Goal: Task Accomplishment & Management: Manage account settings

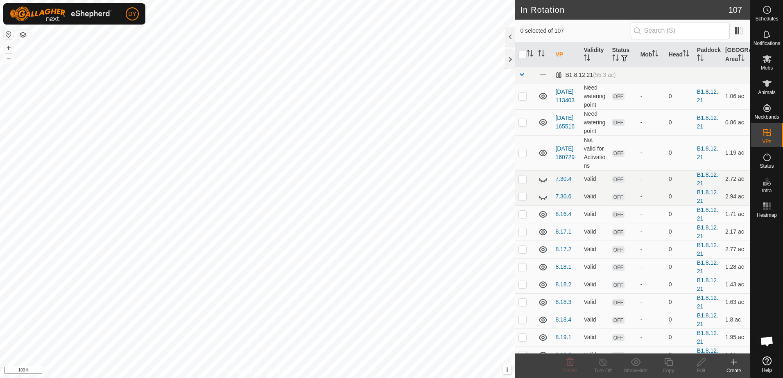
checkbox input "true"
click at [669, 362] on icon at bounding box center [668, 362] width 10 height 10
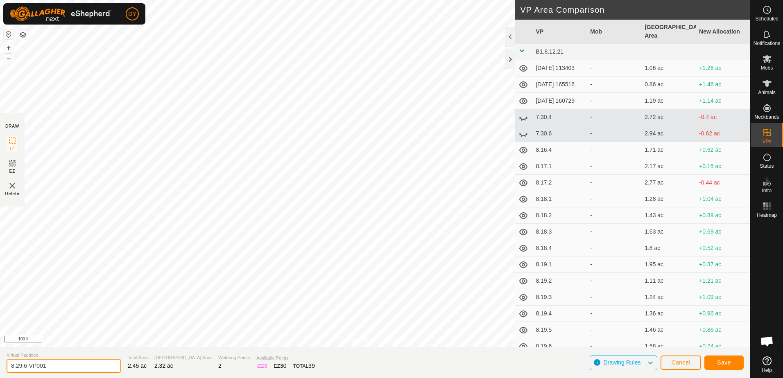
drag, startPoint x: 59, startPoint y: 364, endPoint x: 23, endPoint y: 366, distance: 36.1
click at [23, 366] on input "8.29.6-VP001" at bounding box center [64, 366] width 115 height 14
type input "8.29.7"
click at [710, 362] on button "Save" at bounding box center [723, 363] width 39 height 14
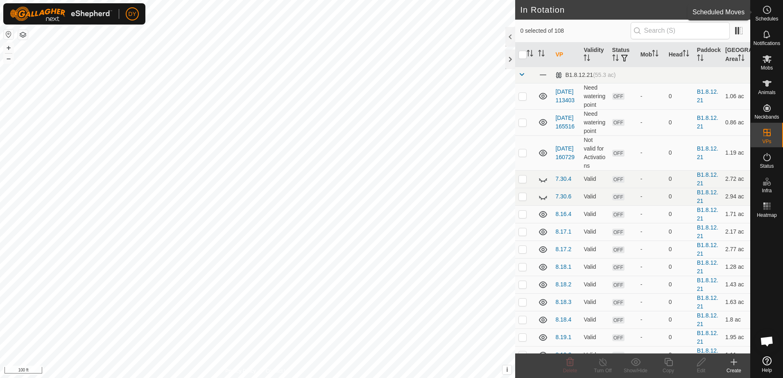
click at [763, 11] on circle at bounding box center [766, 9] width 7 height 7
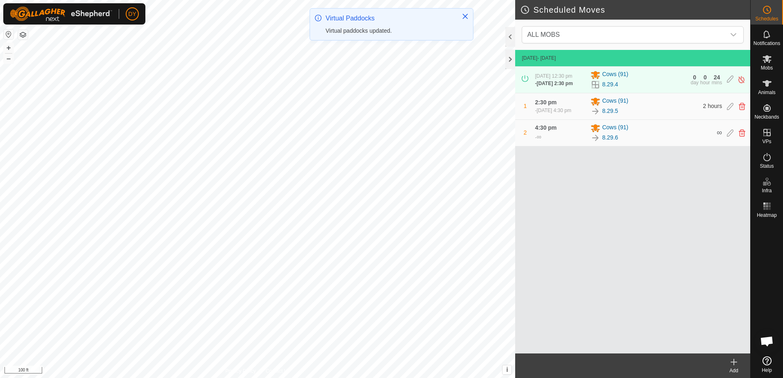
click at [735, 362] on icon at bounding box center [734, 362] width 6 height 0
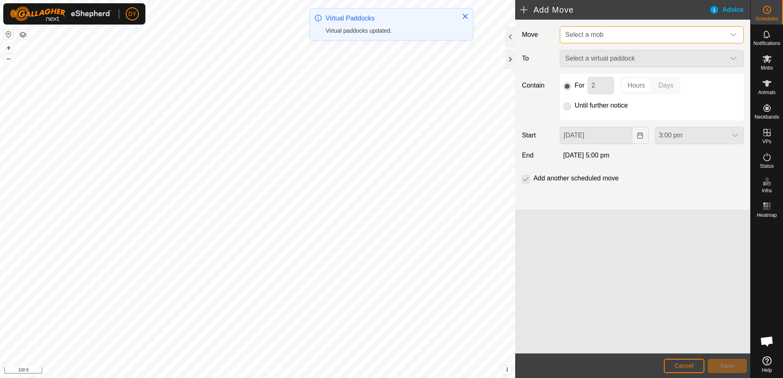
click at [599, 34] on span "Select a mob" at bounding box center [584, 34] width 38 height 7
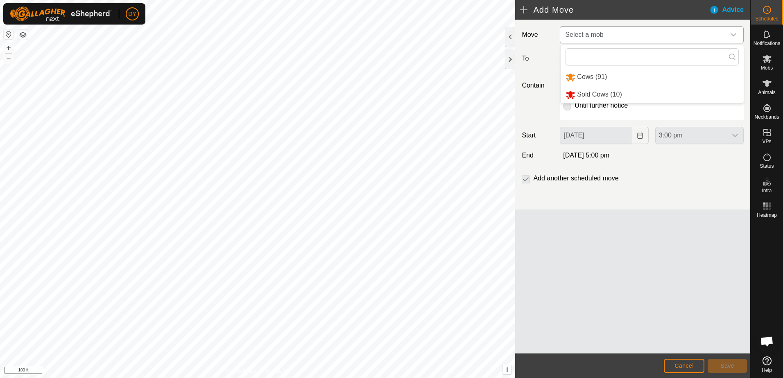
click at [590, 77] on li "Cows (91)" at bounding box center [651, 77] width 183 height 17
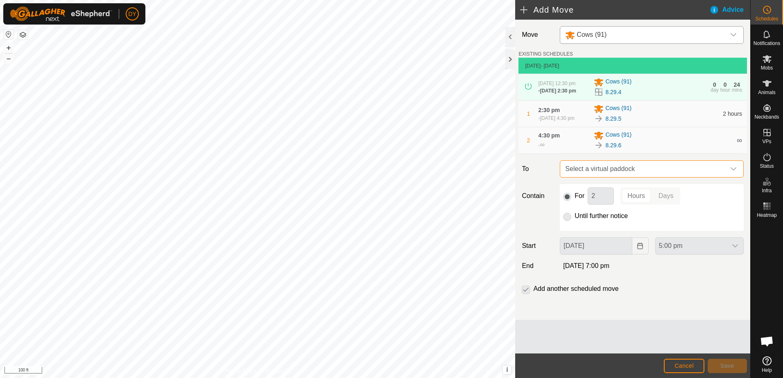
click at [596, 168] on span "Select a virtual paddock" at bounding box center [643, 169] width 163 height 16
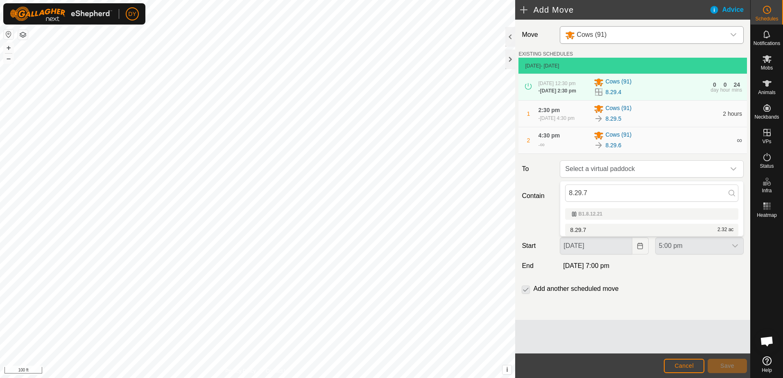
type input "8.29.7"
click at [575, 228] on li "8.29.7 2.32 ac" at bounding box center [651, 230] width 173 height 12
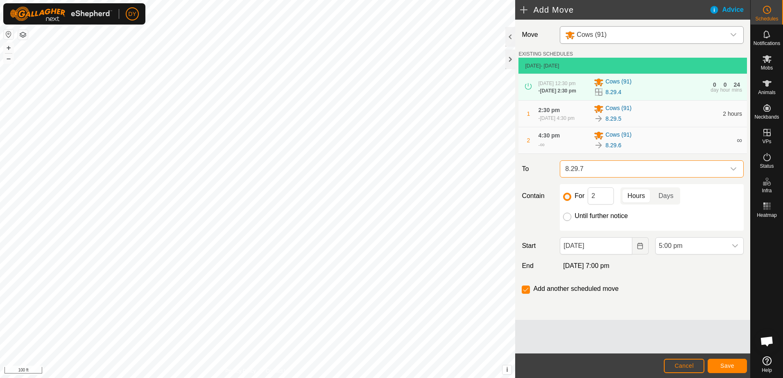
click at [568, 221] on input "Until further notice" at bounding box center [567, 217] width 8 height 8
radio input "true"
checkbox input "false"
click at [728, 368] on span "Save" at bounding box center [727, 366] width 14 height 7
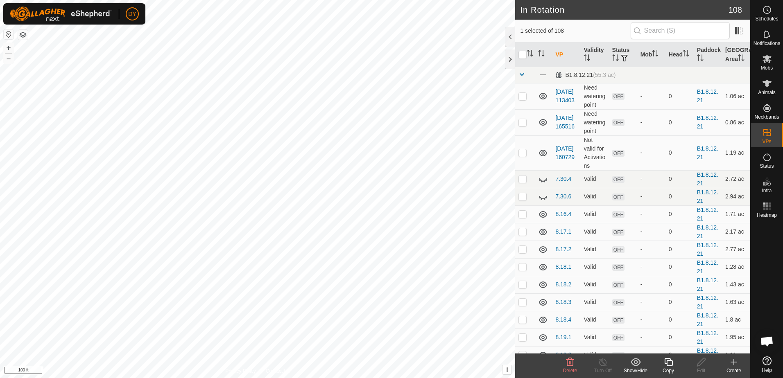
click at [670, 366] on icon at bounding box center [668, 362] width 8 height 8
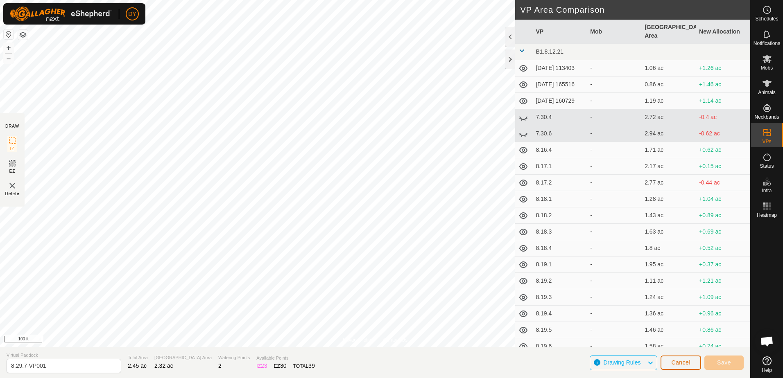
click at [678, 363] on span "Cancel" at bounding box center [680, 362] width 19 height 7
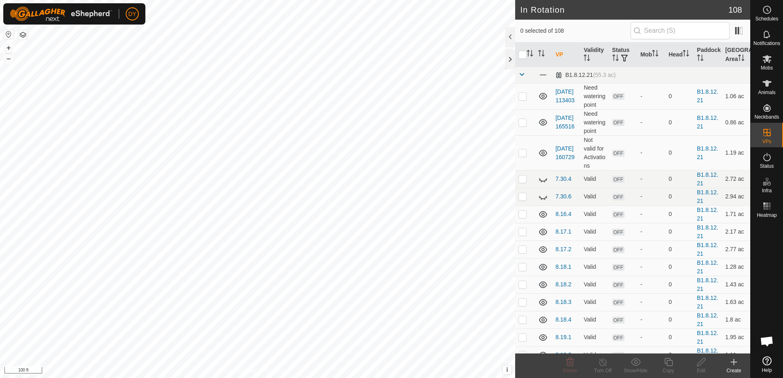
click at [734, 362] on icon at bounding box center [734, 362] width 6 height 0
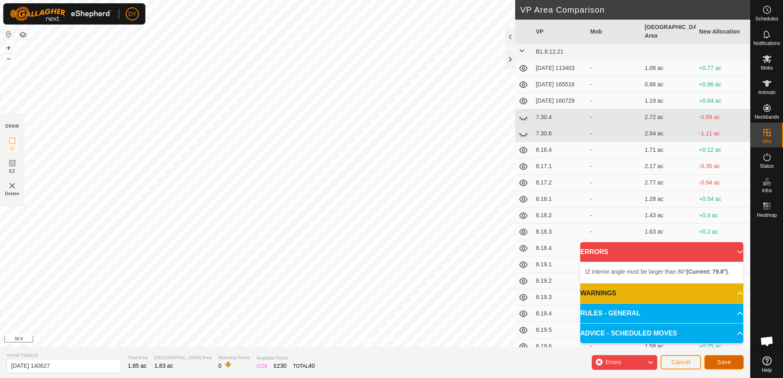
click at [728, 361] on span "Save" at bounding box center [724, 362] width 14 height 7
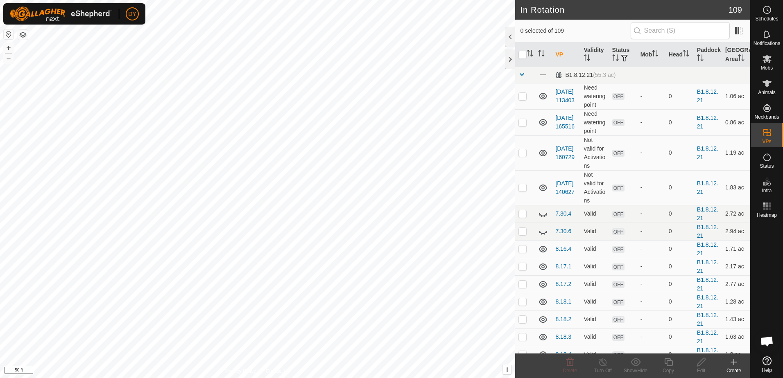
checkbox input "true"
click at [668, 362] on icon at bounding box center [668, 362] width 10 height 10
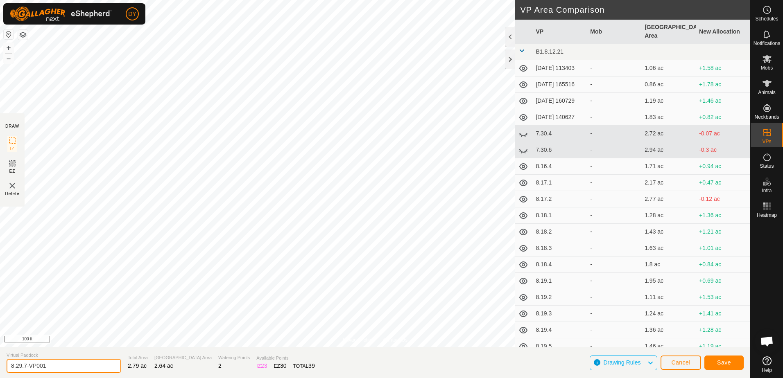
drag, startPoint x: 56, startPoint y: 364, endPoint x: 16, endPoint y: 365, distance: 41.0
click at [16, 365] on input "8.29.7-VP001" at bounding box center [64, 366] width 115 height 14
type input "8.30.1"
click at [716, 364] on button "Save" at bounding box center [723, 363] width 39 height 14
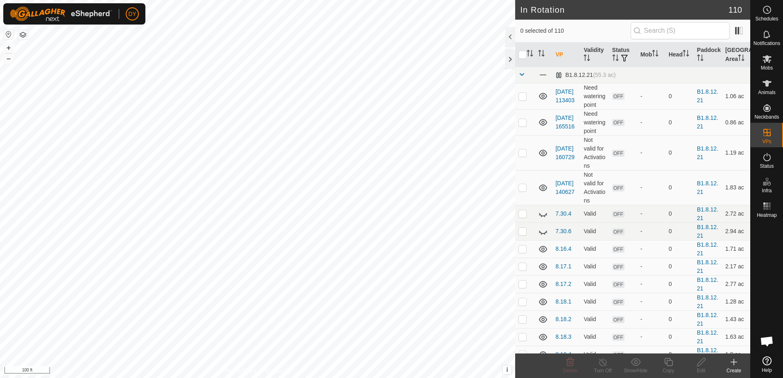
checkbox input "true"
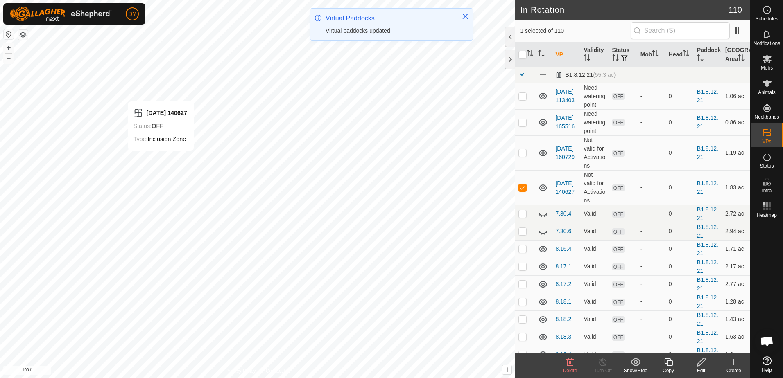
checkbox input "false"
checkbox input "true"
click at [669, 361] on icon at bounding box center [668, 362] width 10 height 10
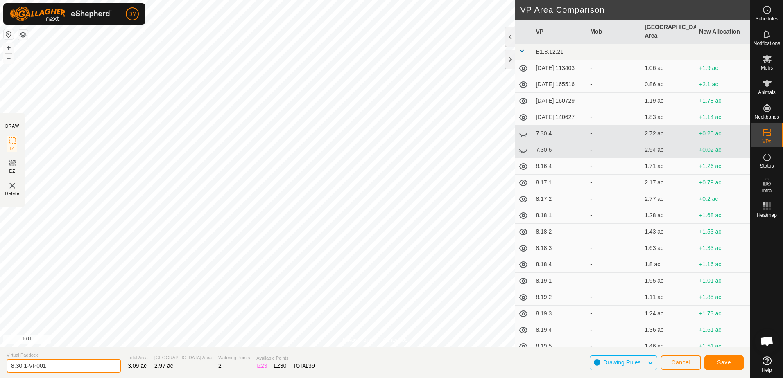
drag, startPoint x: 65, startPoint y: 363, endPoint x: 25, endPoint y: 362, distance: 40.1
click at [25, 362] on input "8.30.1-VP001" at bounding box center [64, 366] width 115 height 14
type input "8.30.2"
click at [717, 362] on button "Save" at bounding box center [723, 363] width 39 height 14
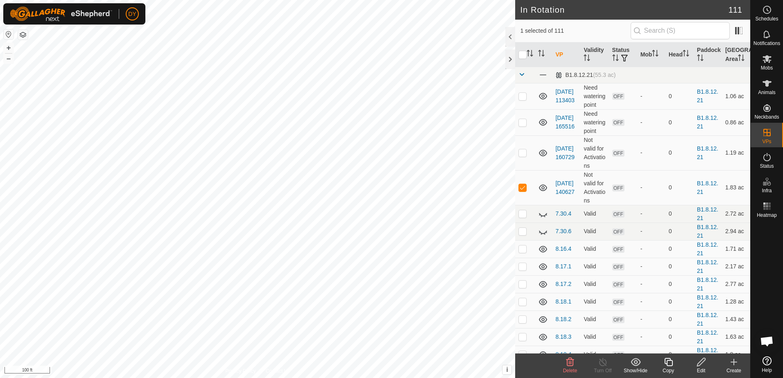
checkbox input "false"
checkbox input "true"
click at [669, 364] on icon at bounding box center [668, 362] width 10 height 10
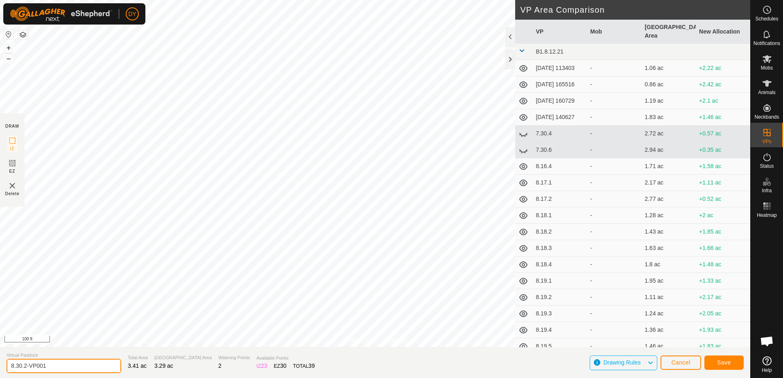
drag, startPoint x: 61, startPoint y: 365, endPoint x: 24, endPoint y: 366, distance: 36.9
click at [24, 366] on input "8.30.2-VP001" at bounding box center [64, 366] width 115 height 14
type input "8.30.3"
click at [708, 362] on button "Save" at bounding box center [723, 363] width 39 height 14
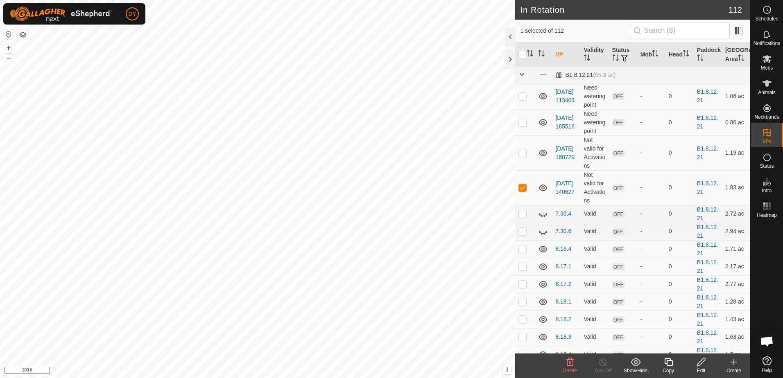
checkbox input "false"
checkbox input "true"
click at [666, 364] on icon at bounding box center [668, 362] width 8 height 8
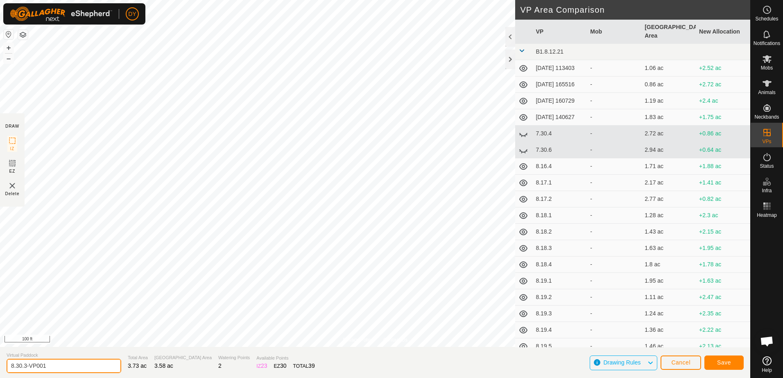
drag, startPoint x: 54, startPoint y: 365, endPoint x: 25, endPoint y: 367, distance: 29.1
click at [25, 367] on input "8.30.3-VP001" at bounding box center [64, 366] width 115 height 14
type input "8.30.4"
click at [734, 367] on button "Save" at bounding box center [723, 363] width 39 height 14
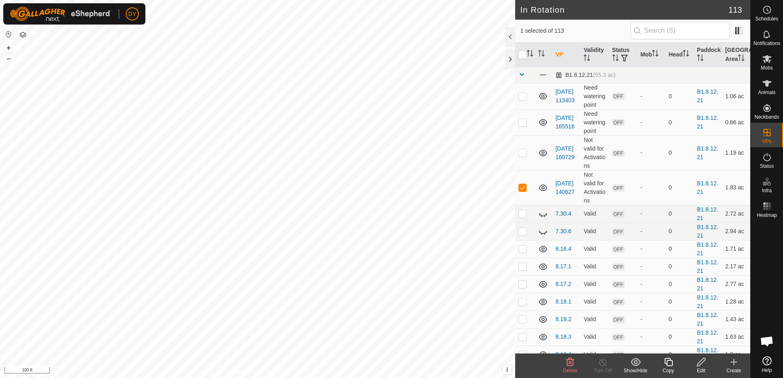
checkbox input "false"
checkbox input "true"
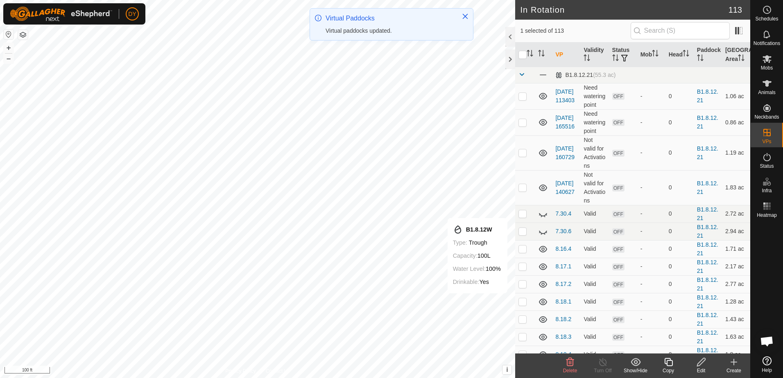
click at [668, 364] on icon at bounding box center [668, 362] width 10 height 10
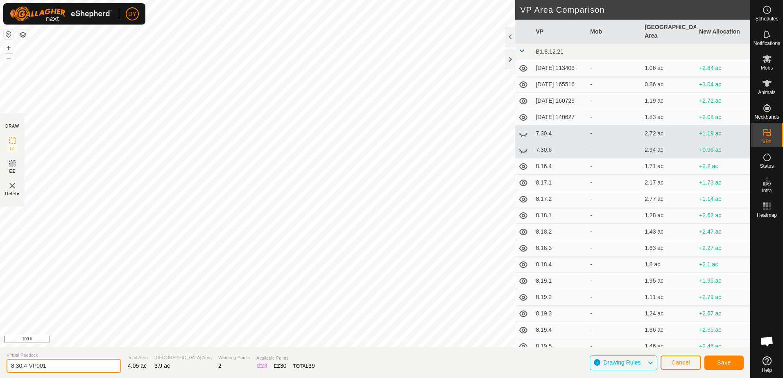
drag, startPoint x: 52, startPoint y: 365, endPoint x: 25, endPoint y: 366, distance: 27.8
click at [25, 366] on input "8.30.4-VP001" at bounding box center [64, 366] width 115 height 14
type input "8.30.5"
click at [709, 359] on button "Save" at bounding box center [723, 363] width 39 height 14
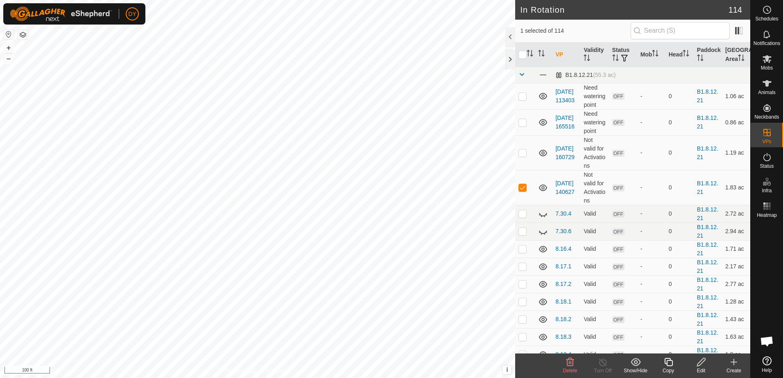
checkbox input "false"
checkbox input "true"
click at [671, 361] on icon at bounding box center [668, 362] width 8 height 8
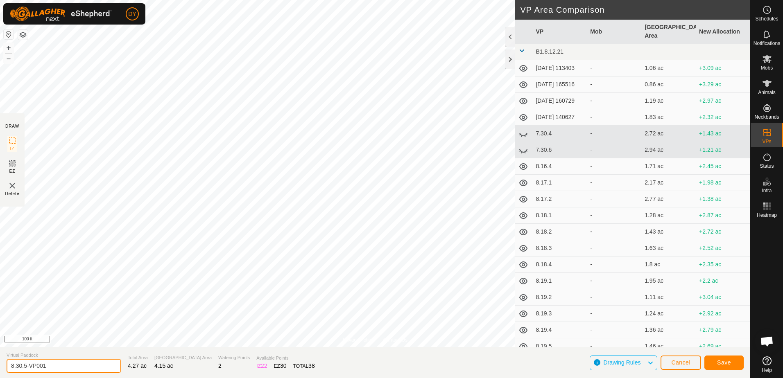
drag, startPoint x: 47, startPoint y: 366, endPoint x: 26, endPoint y: 368, distance: 20.7
click at [26, 368] on input "8.30.5-VP001" at bounding box center [64, 366] width 115 height 14
type input "8.30.6"
click at [739, 366] on button "Save" at bounding box center [723, 363] width 39 height 14
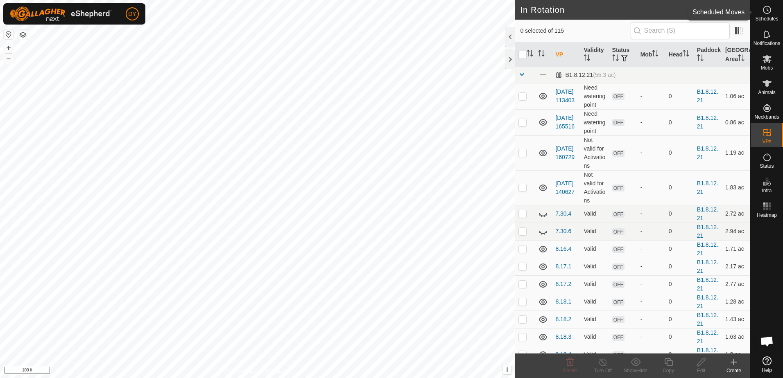
click at [768, 17] on span "Schedules" at bounding box center [766, 18] width 23 height 5
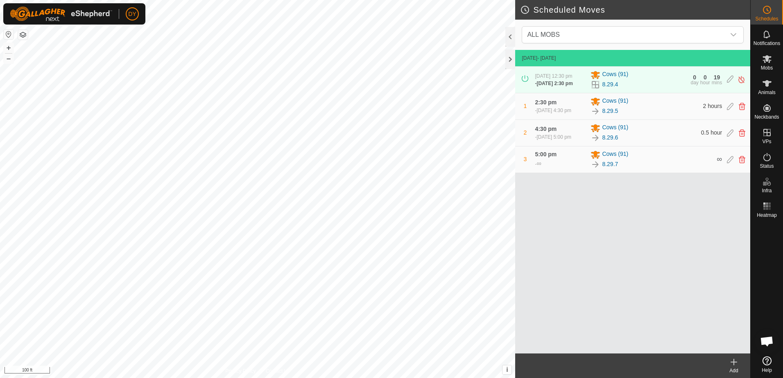
click at [735, 364] on icon at bounding box center [734, 362] width 10 height 10
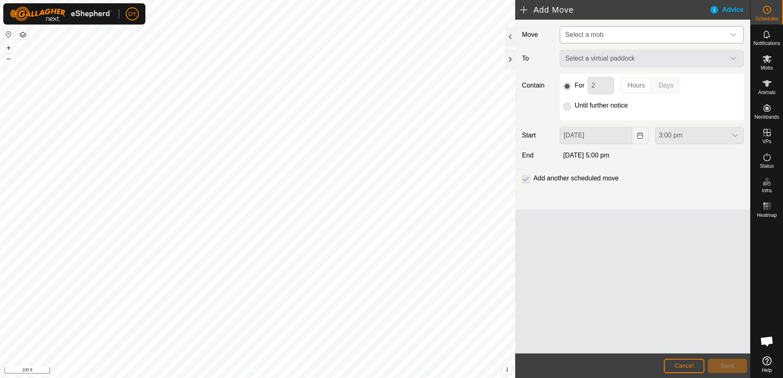
click at [603, 36] on span "Select a mob" at bounding box center [584, 34] width 38 height 7
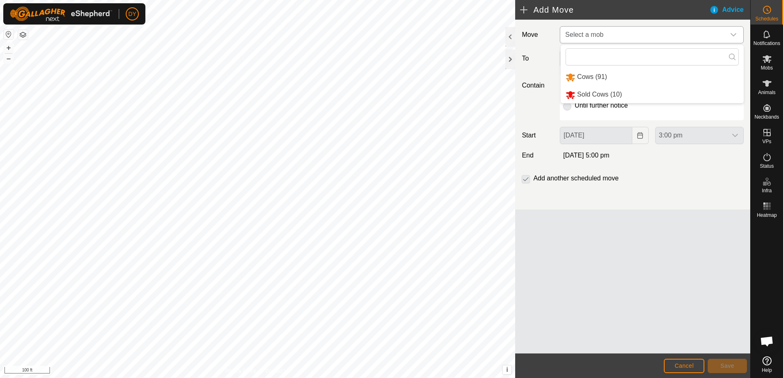
click at [593, 78] on li "Cows (91)" at bounding box center [651, 77] width 183 height 17
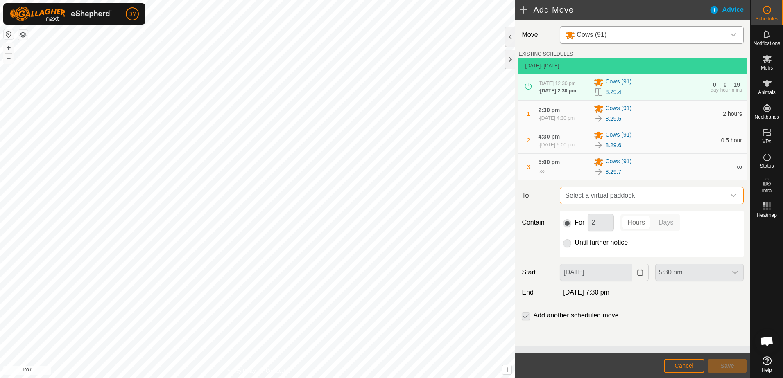
click at [591, 201] on span "Select a virtual paddock" at bounding box center [643, 195] width 163 height 16
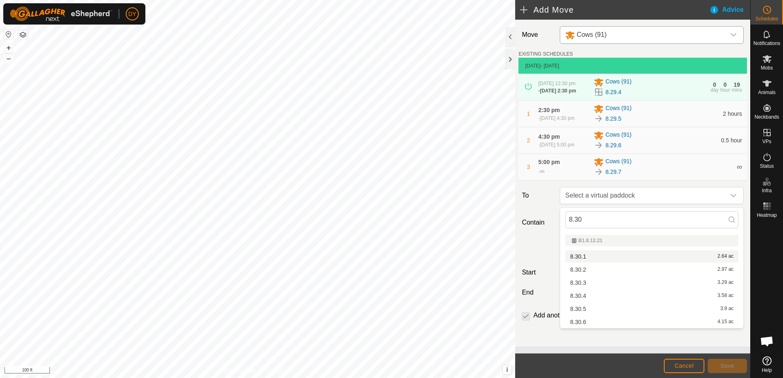
type input "8.30"
click at [578, 254] on li "8.30.1 2.64 ac" at bounding box center [651, 257] width 173 height 12
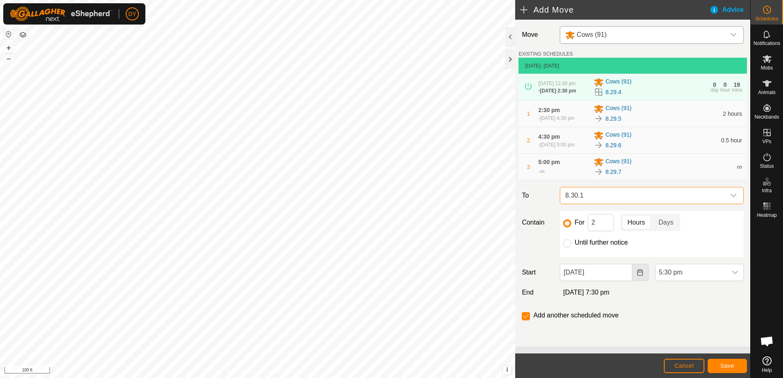
click at [641, 275] on icon "Choose Date" at bounding box center [639, 272] width 5 height 7
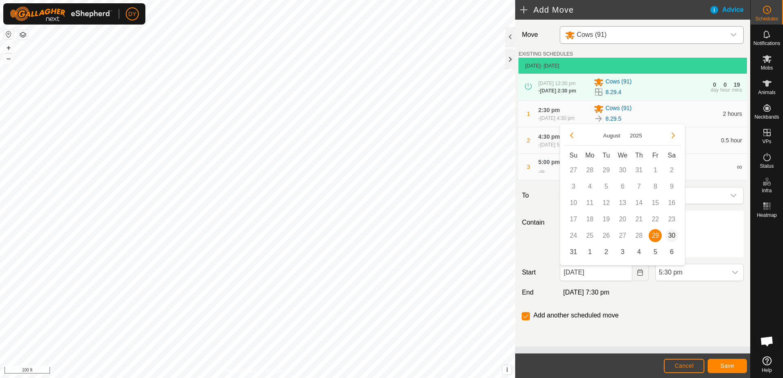
click at [669, 237] on span "30" at bounding box center [671, 235] width 13 height 13
type input "[DATE]"
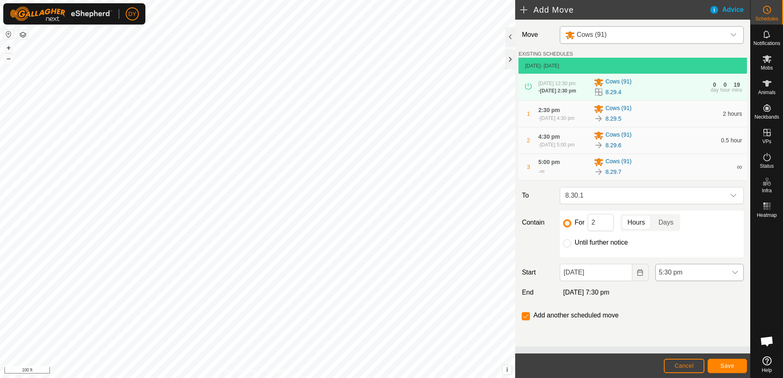
click at [736, 275] on icon "dropdown trigger" at bounding box center [734, 272] width 7 height 7
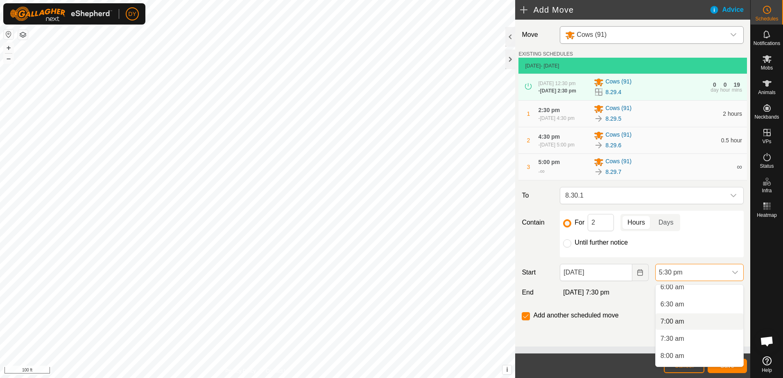
scroll to position [200, 0]
click at [675, 315] on li "6:30 am" at bounding box center [699, 317] width 88 height 16
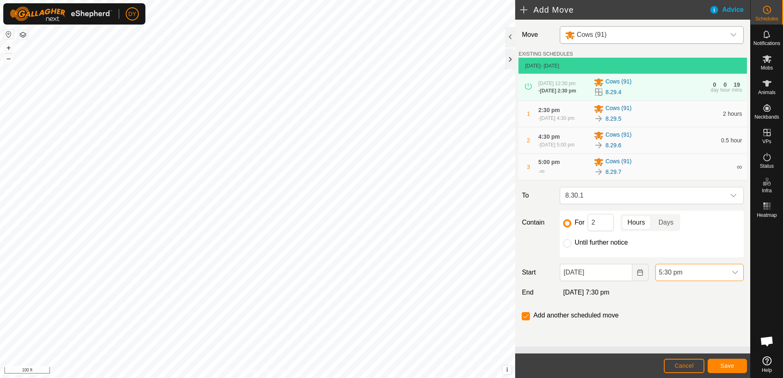
scroll to position [536, 0]
click at [718, 368] on button "Save" at bounding box center [726, 366] width 39 height 14
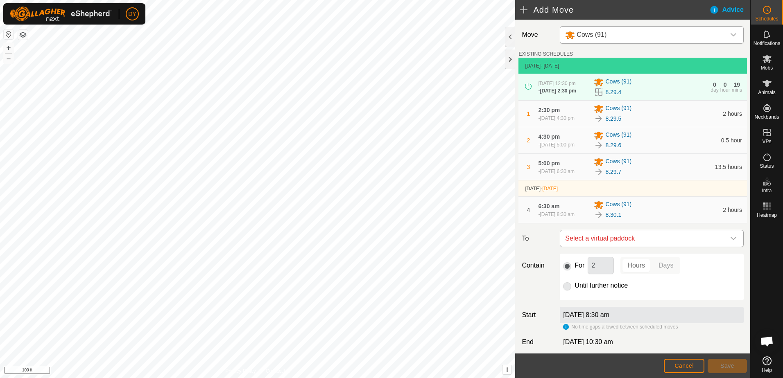
click at [658, 243] on span "Select a virtual paddock" at bounding box center [643, 238] width 163 height 16
type input "8.30.2"
click at [574, 297] on li "8.30.2 2.97 ac" at bounding box center [648, 299] width 168 height 12
click at [724, 364] on span "Save" at bounding box center [727, 366] width 14 height 7
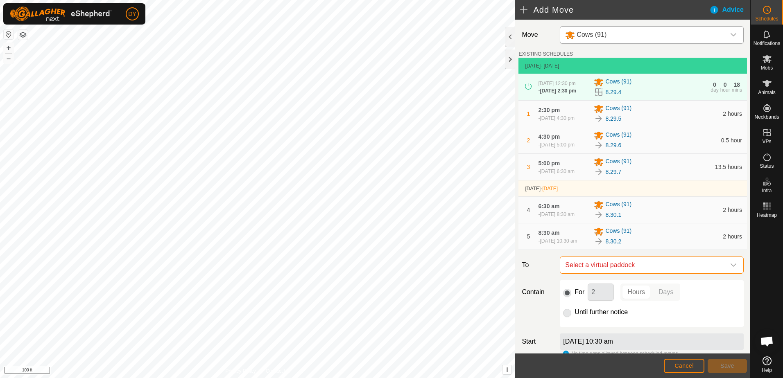
click at [644, 268] on span "Select a virtual paddock" at bounding box center [643, 265] width 163 height 16
type input "8.30.3"
click at [586, 328] on li "8.30.3 3.29 ac" at bounding box center [648, 330] width 168 height 12
click at [733, 366] on span "Save" at bounding box center [727, 366] width 14 height 7
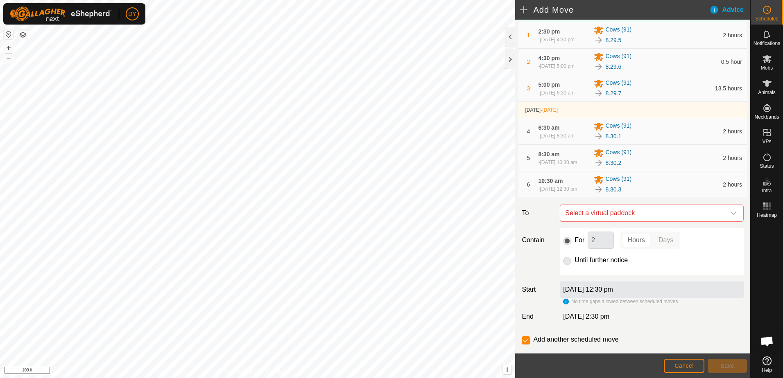
scroll to position [82, 0]
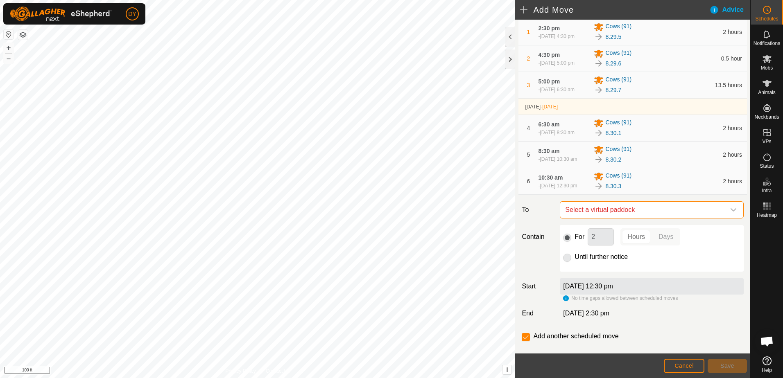
click at [613, 218] on span "Select a virtual paddock" at bounding box center [643, 210] width 163 height 16
type input "8.30.4"
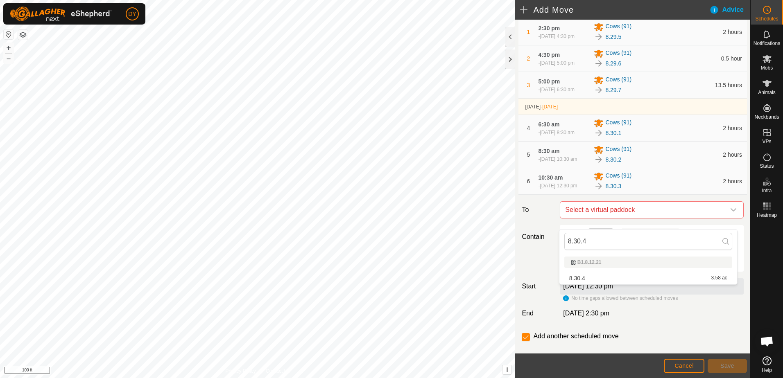
click at [585, 277] on li "8.30.4 3.58 ac" at bounding box center [648, 278] width 168 height 12
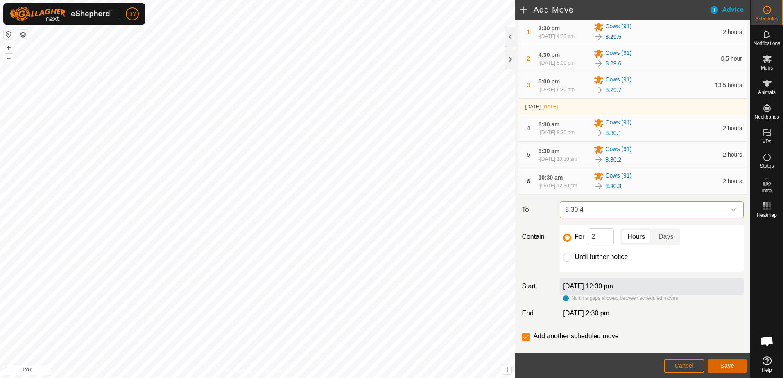
click at [720, 366] on button "Save" at bounding box center [726, 366] width 39 height 14
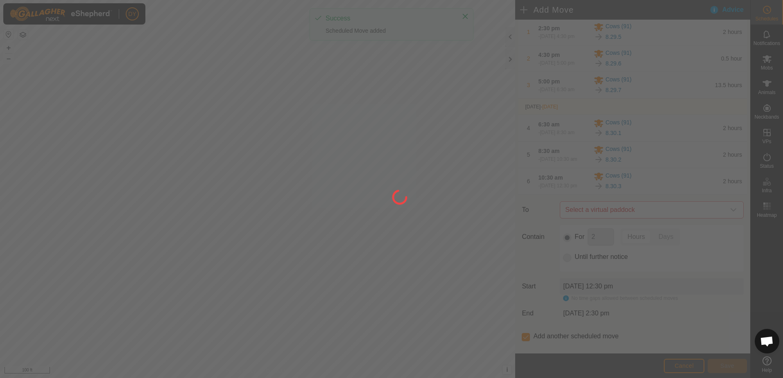
scroll to position [0, 0]
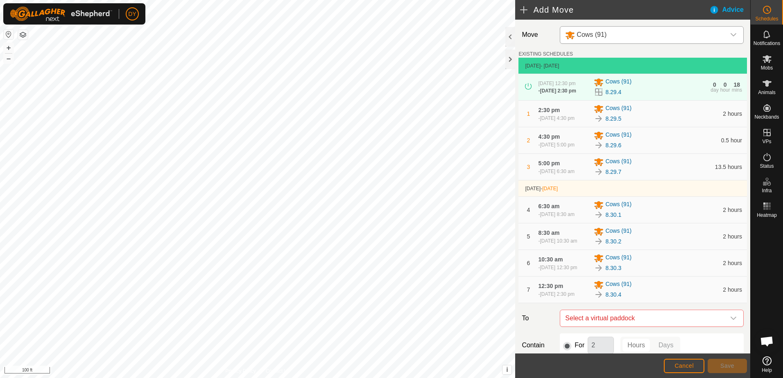
click at [666, 325] on span "Select a virtual paddock" at bounding box center [643, 318] width 163 height 16
type input "8.30.5"
click at [594, 312] on li "8.30.5 3.9 ac" at bounding box center [648, 314] width 168 height 12
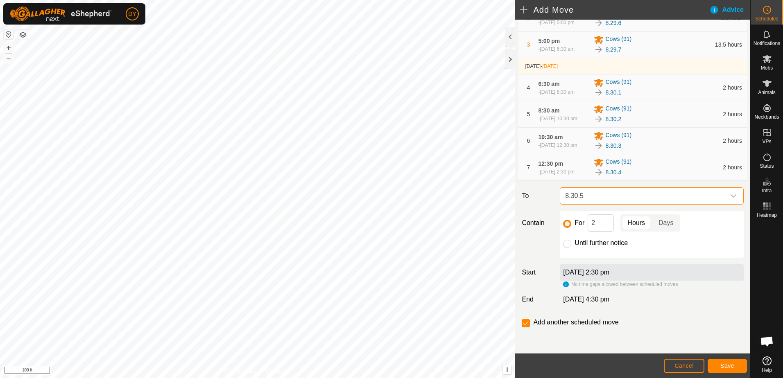
scroll to position [132, 0]
click at [720, 365] on span "Save" at bounding box center [727, 366] width 14 height 7
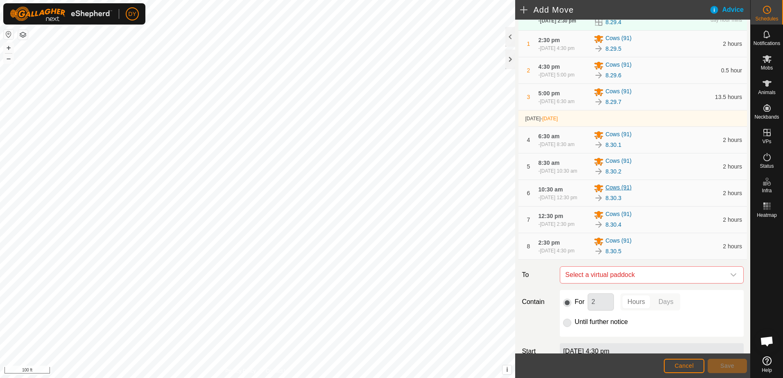
scroll to position [159, 0]
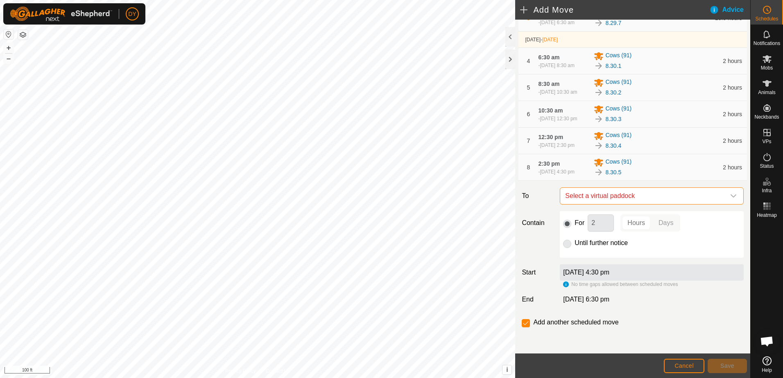
click at [602, 195] on span "Select a virtual paddock" at bounding box center [643, 196] width 163 height 16
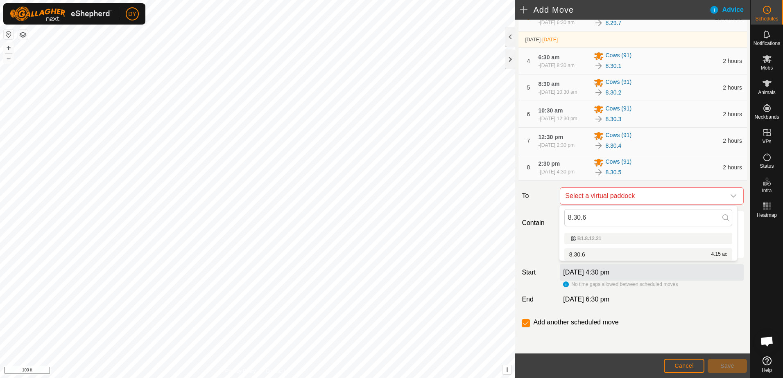
type input "8.30.6"
click at [585, 254] on li "8.30.6 4.15 ac" at bounding box center [648, 254] width 168 height 12
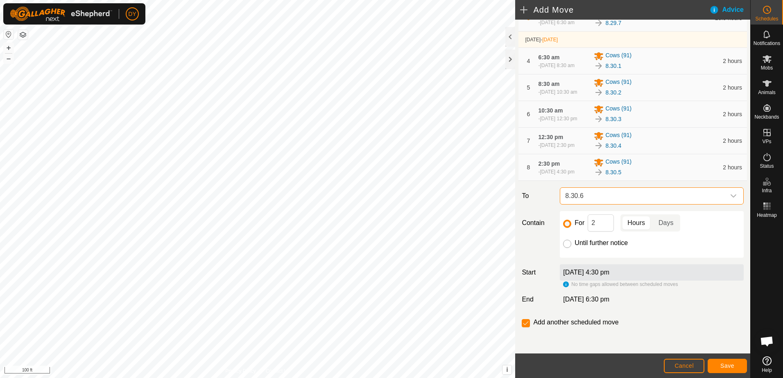
click at [569, 245] on input "Until further notice" at bounding box center [567, 244] width 8 height 8
radio input "true"
checkbox input "false"
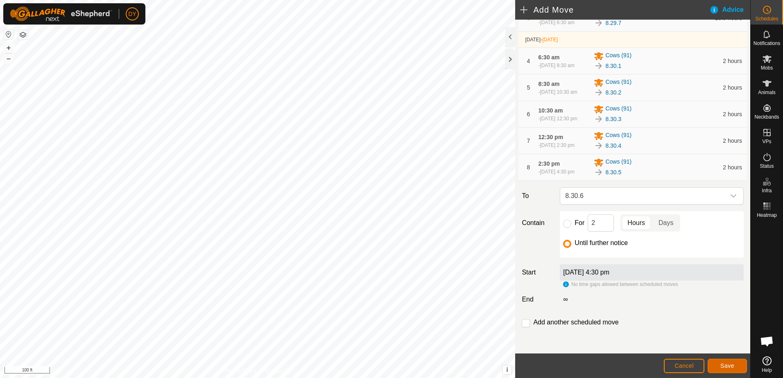
click at [725, 368] on span "Save" at bounding box center [727, 366] width 14 height 7
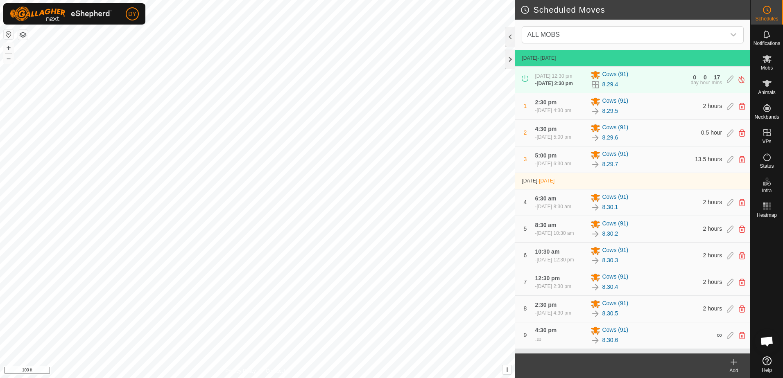
scroll to position [5, 0]
click at [511, 61] on div at bounding box center [510, 60] width 10 height 20
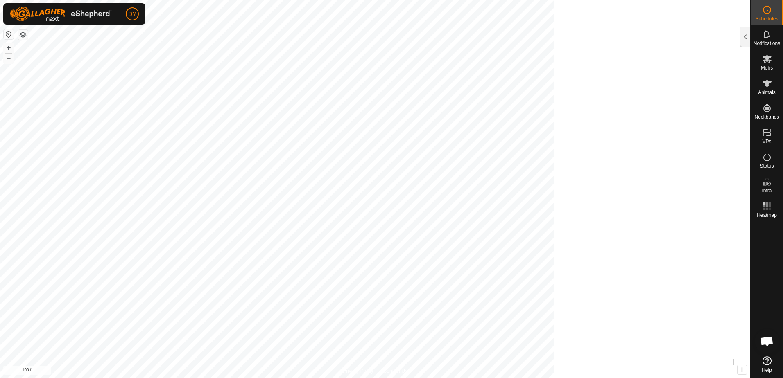
scroll to position [103, 0]
